Goal: Task Accomplishment & Management: Use online tool/utility

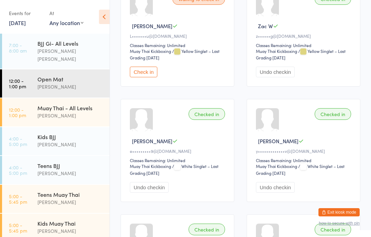
scroll to position [160, 0]
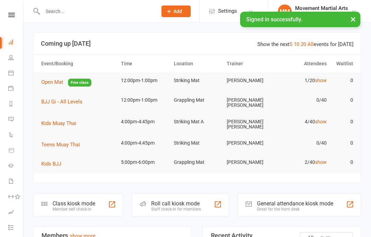
click at [72, 99] on span "BJJ Gi - All Levels" at bounding box center [61, 102] width 41 height 6
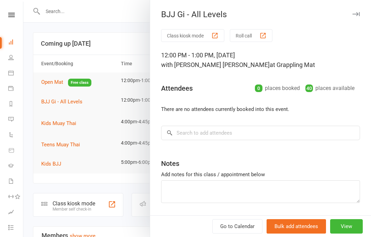
click at [350, 221] on button "View" at bounding box center [346, 226] width 33 height 14
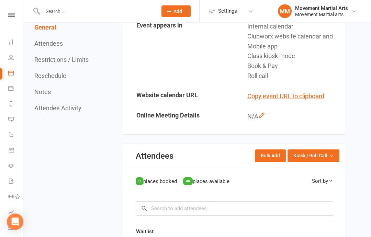
scroll to position [271, 0]
click at [326, 152] on span "Kiosk / Roll Call" at bounding box center [310, 156] width 34 height 8
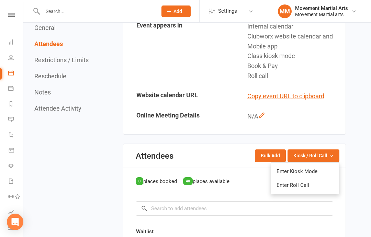
click at [326, 165] on link "Enter Kiosk Mode" at bounding box center [305, 172] width 68 height 14
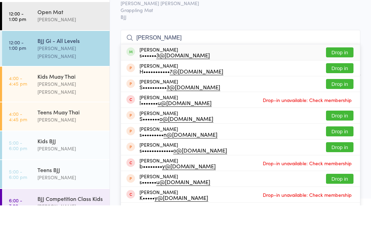
type input "Stephen tr"
click at [337, 79] on button "Drop in" at bounding box center [339, 84] width 27 height 10
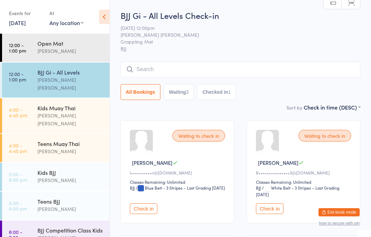
click at [149, 210] on button "Check in" at bounding box center [143, 208] width 27 height 11
click at [61, 51] on div "[PERSON_NAME]" at bounding box center [70, 51] width 66 height 8
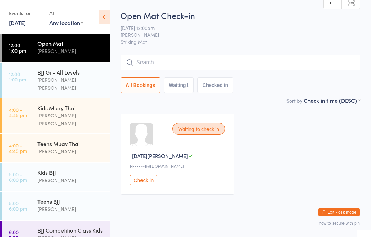
click at [146, 182] on button "Check in" at bounding box center [143, 180] width 27 height 11
click at [82, 69] on div "BJJ Gi - All Levels" at bounding box center [70, 72] width 66 height 8
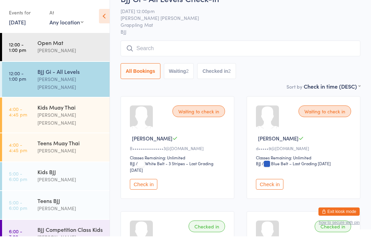
scroll to position [24, 0]
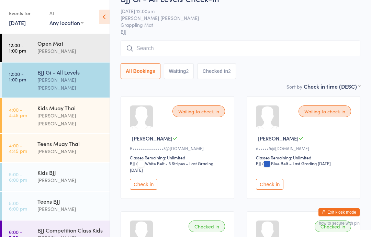
click at [140, 190] on button "Check in" at bounding box center [143, 184] width 27 height 11
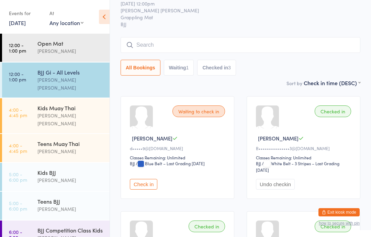
click at [267, 51] on input "search" at bounding box center [241, 45] width 240 height 16
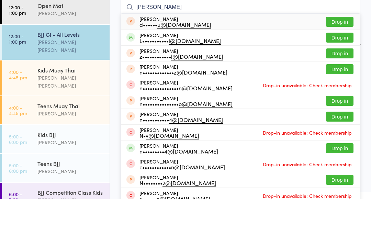
type input "Nathaniel"
click at [347, 70] on button "Drop in" at bounding box center [339, 75] width 27 height 10
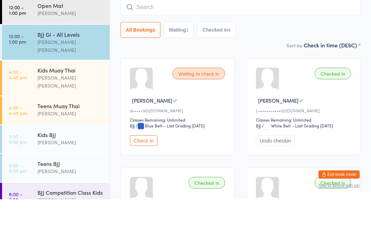
click at [71, 34] on div "Open Mat Wade Huang" at bounding box center [73, 47] width 72 height 27
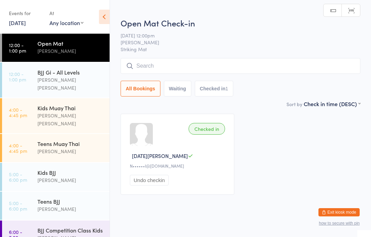
click at [306, 70] on input "search" at bounding box center [241, 66] width 240 height 16
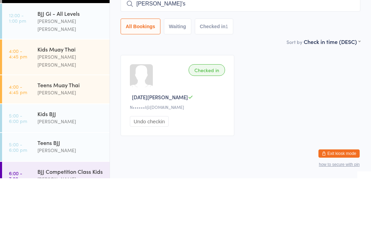
type input "Zachary Edward’s"
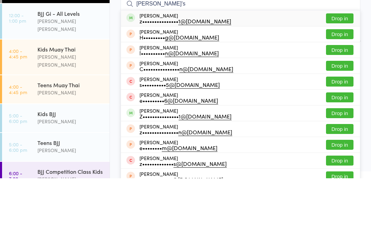
click at [344, 72] on button "Drop in" at bounding box center [339, 77] width 27 height 10
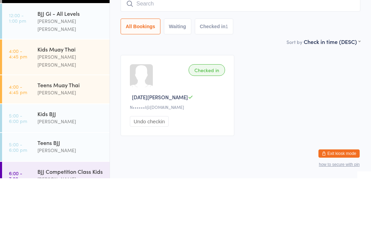
scroll to position [14, 0]
